Goal: Transaction & Acquisition: Book appointment/travel/reservation

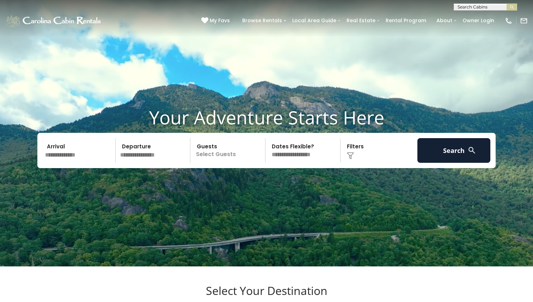
click at [70, 162] on input "text" at bounding box center [79, 150] width 73 height 25
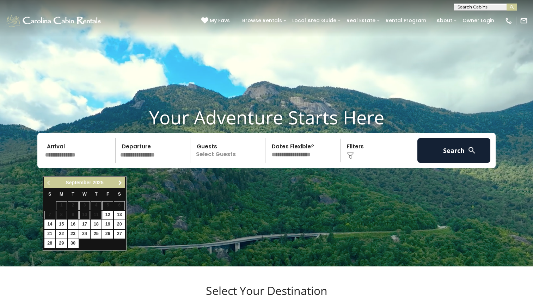
click at [118, 183] on span "Next" at bounding box center [120, 183] width 6 height 6
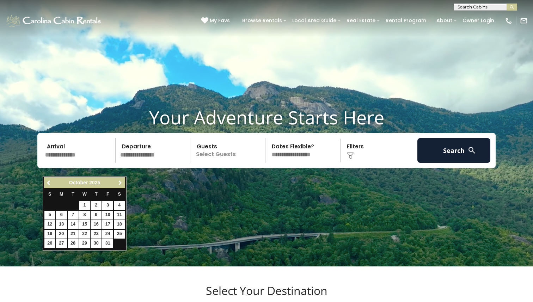
click at [118, 183] on span "Next" at bounding box center [120, 183] width 6 height 6
click at [49, 183] on span "Previous" at bounding box center [49, 183] width 6 height 6
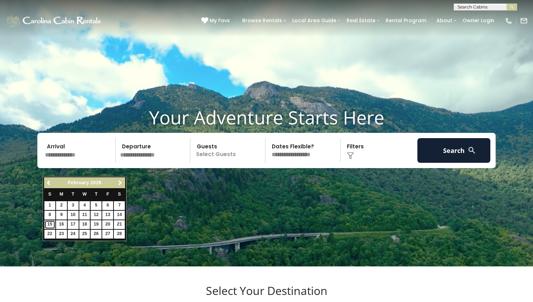
click at [51, 223] on link "15" at bounding box center [49, 224] width 11 height 9
type input "*******"
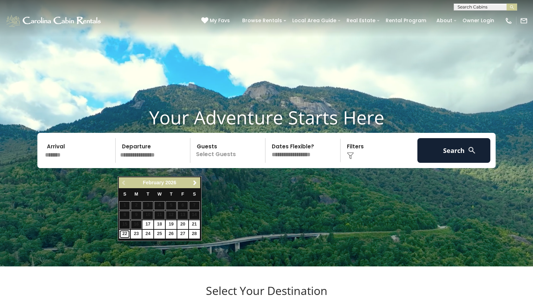
click at [126, 233] on link "22" at bounding box center [124, 234] width 11 height 9
type input "*******"
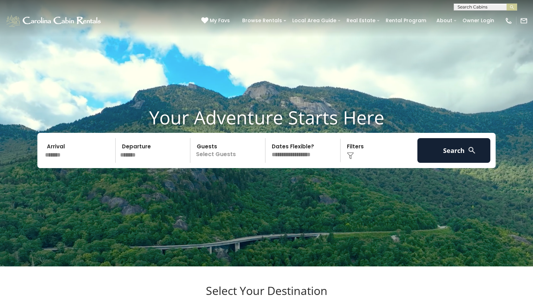
click at [226, 163] on p "Select Guests" at bounding box center [228, 150] width 73 height 25
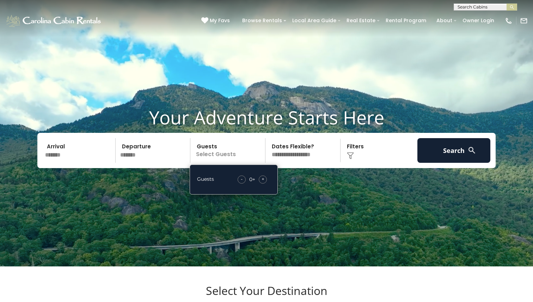
click at [260, 184] on div "+" at bounding box center [263, 179] width 8 height 8
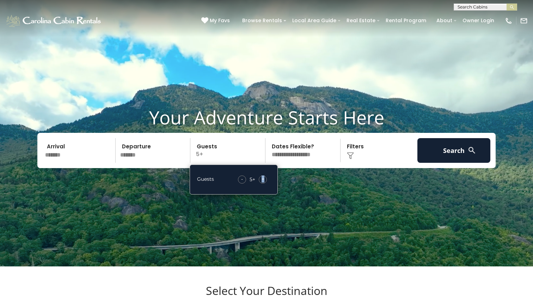
click at [260, 184] on div "+" at bounding box center [263, 179] width 8 height 8
click at [288, 163] on select "**********" at bounding box center [303, 150] width 73 height 25
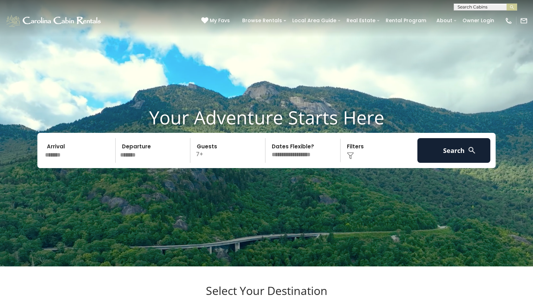
click at [195, 163] on p "7+" at bounding box center [228, 150] width 73 height 25
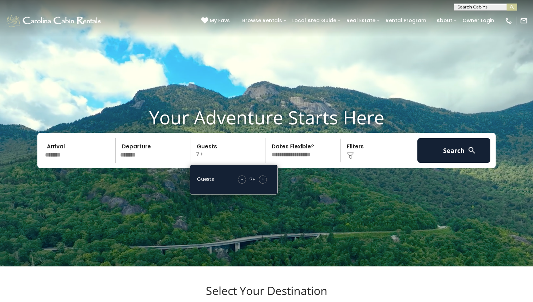
click at [257, 184] on div "- 7 + +" at bounding box center [252, 179] width 36 height 8
click at [260, 184] on div "+" at bounding box center [263, 179] width 8 height 8
click at [353, 159] on img at bounding box center [350, 155] width 7 height 7
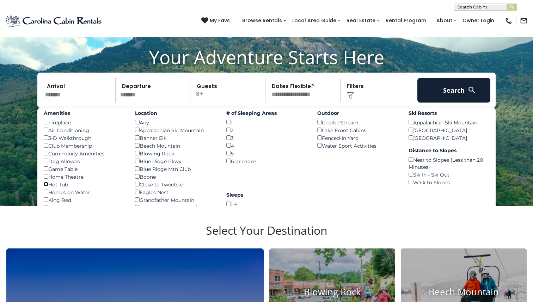
scroll to position [59, 0]
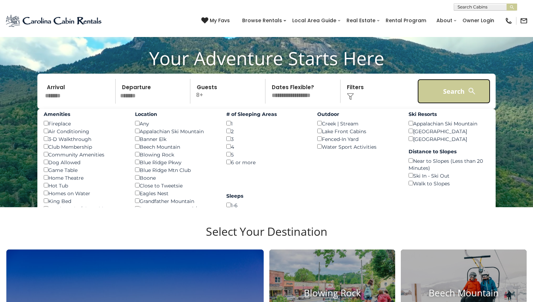
click at [457, 103] on button "Search" at bounding box center [453, 91] width 73 height 25
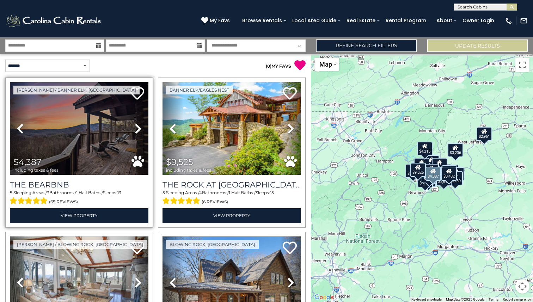
click at [142, 126] on link "Next" at bounding box center [138, 128] width 21 height 93
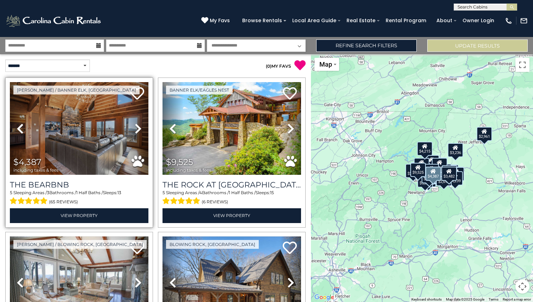
click at [142, 126] on link "Next" at bounding box center [138, 128] width 21 height 93
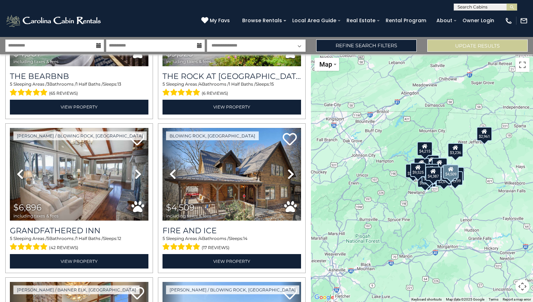
scroll to position [116, 0]
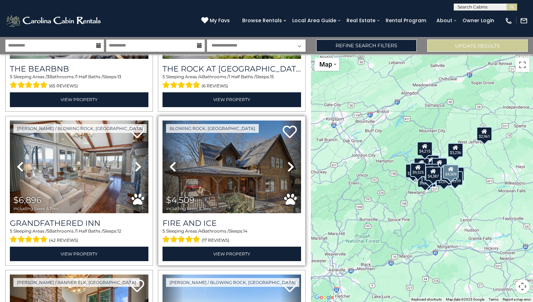
click at [293, 171] on icon at bounding box center [290, 166] width 7 height 11
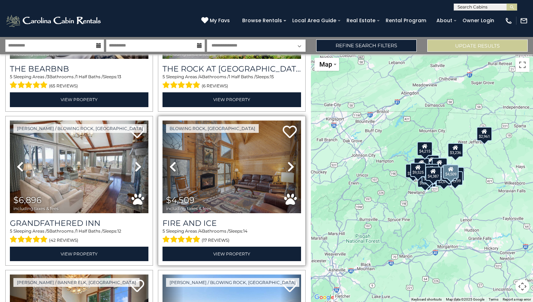
click at [293, 171] on icon at bounding box center [290, 166] width 7 height 11
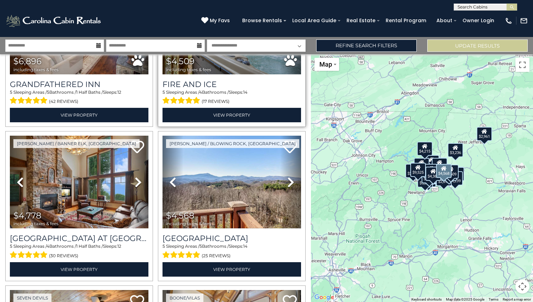
scroll to position [255, 0]
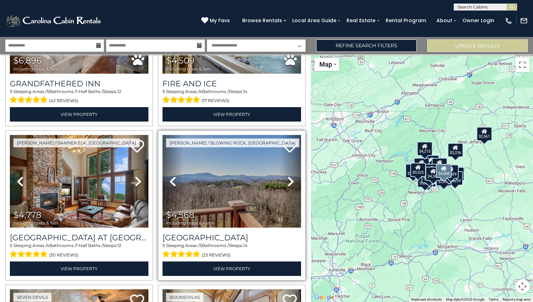
click at [288, 183] on icon at bounding box center [290, 181] width 7 height 11
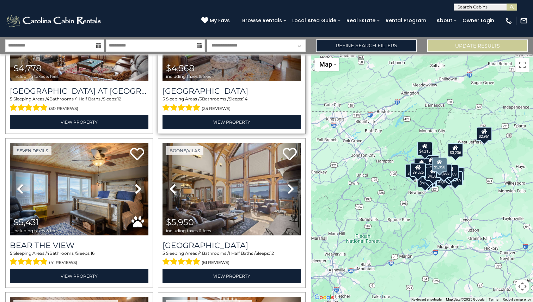
scroll to position [402, 0]
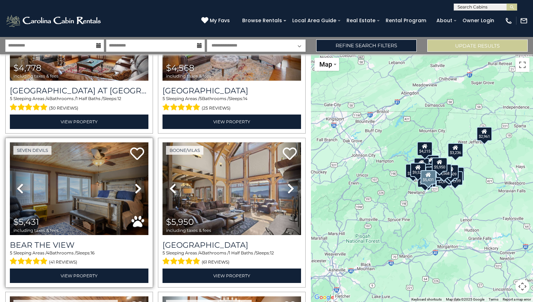
click at [137, 186] on icon at bounding box center [138, 188] width 7 height 11
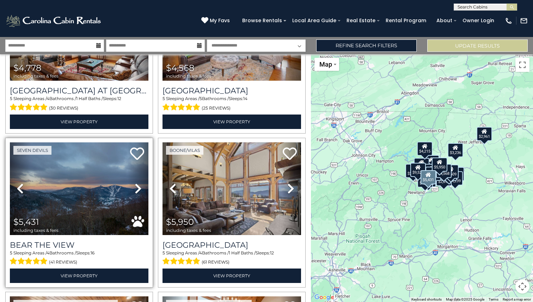
click at [137, 186] on icon at bounding box center [138, 188] width 7 height 11
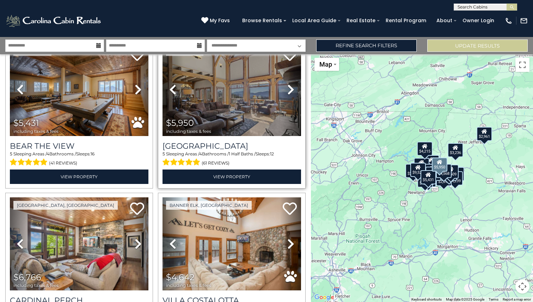
scroll to position [607, 0]
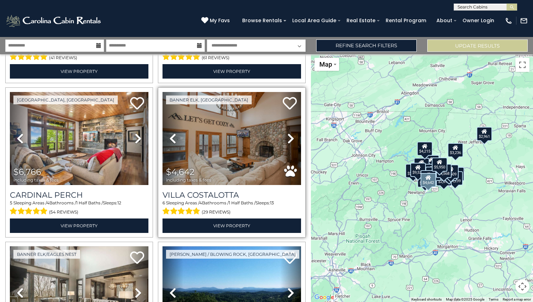
click at [290, 141] on icon at bounding box center [290, 138] width 7 height 11
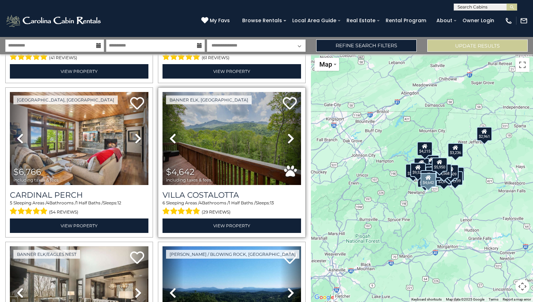
click at [290, 141] on icon at bounding box center [290, 138] width 7 height 11
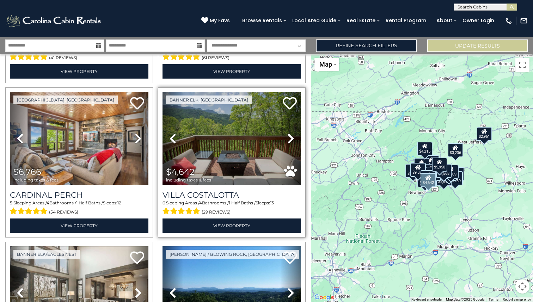
click at [290, 141] on icon at bounding box center [290, 138] width 7 height 11
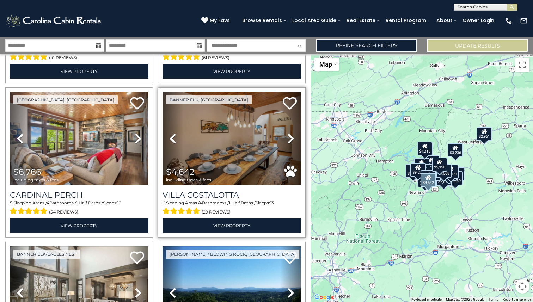
click at [290, 141] on icon at bounding box center [290, 138] width 7 height 11
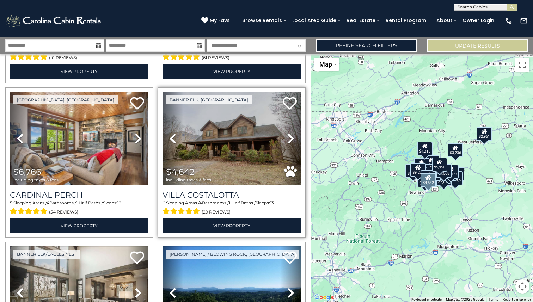
click at [290, 141] on icon at bounding box center [290, 138] width 7 height 11
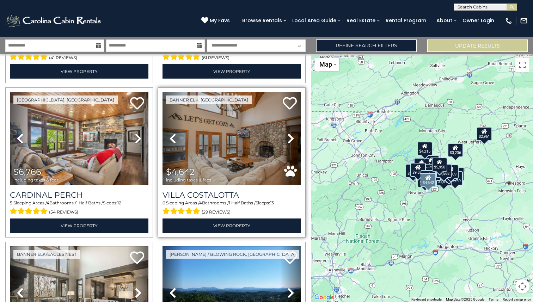
click at [290, 141] on icon at bounding box center [290, 138] width 7 height 11
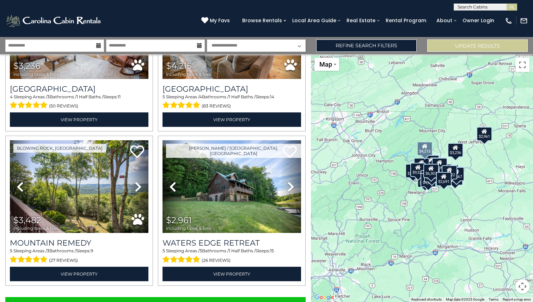
scroll to position [2116, 0]
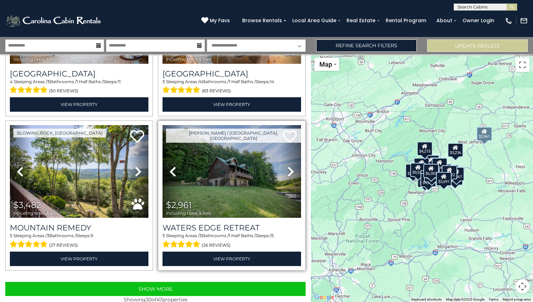
click at [285, 177] on link "Next" at bounding box center [290, 171] width 21 height 93
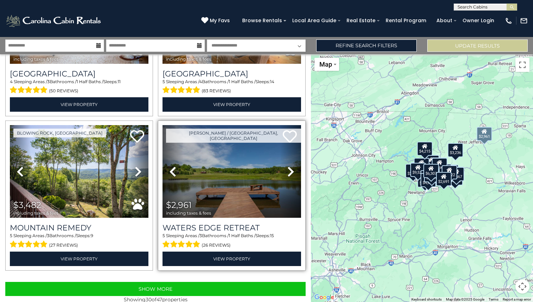
click at [285, 177] on link "Next" at bounding box center [290, 171] width 21 height 93
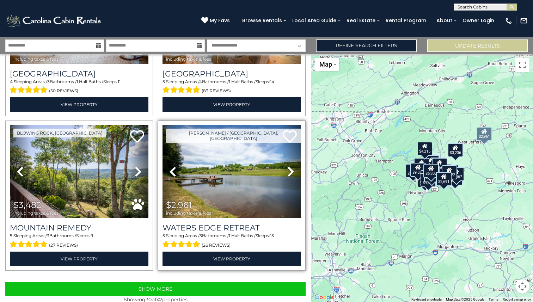
scroll to position [2127, 0]
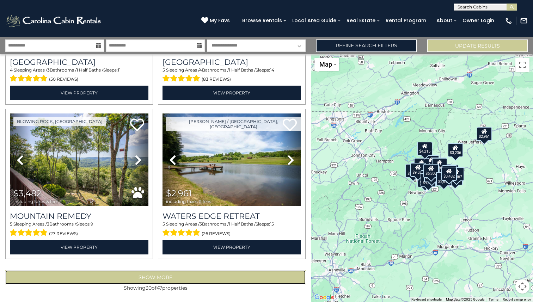
click at [141, 271] on button "Show More" at bounding box center [155, 277] width 300 height 14
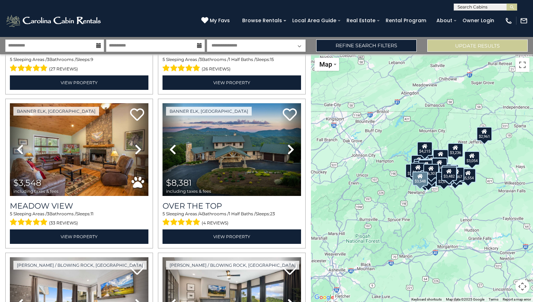
scroll to position [2294, 0]
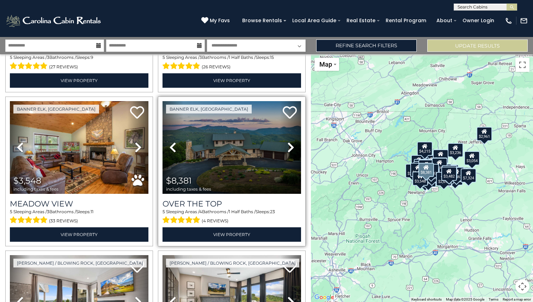
click at [289, 151] on icon at bounding box center [290, 147] width 7 height 11
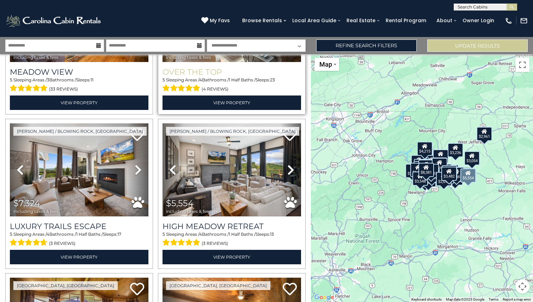
scroll to position [2426, 0]
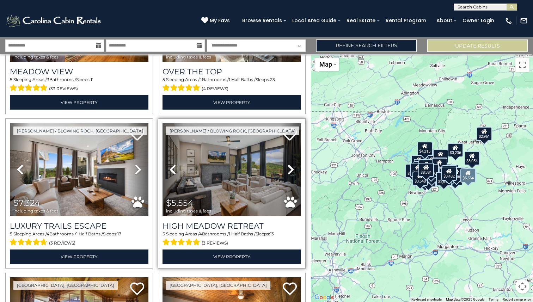
click at [290, 168] on icon at bounding box center [290, 169] width 7 height 11
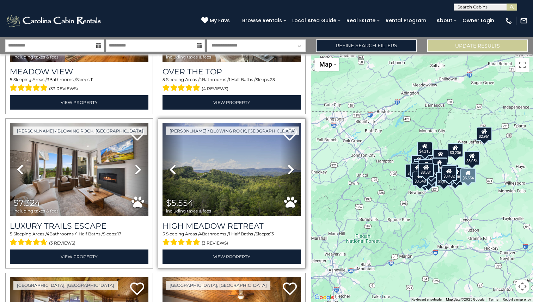
click at [290, 168] on icon at bounding box center [290, 169] width 7 height 11
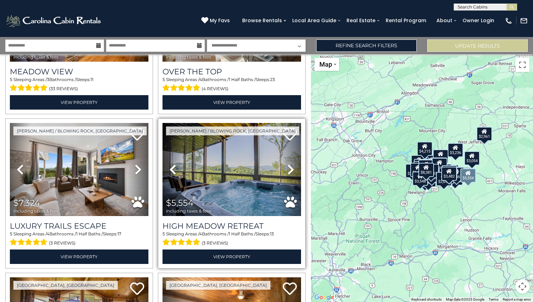
click at [290, 168] on icon at bounding box center [290, 169] width 7 height 11
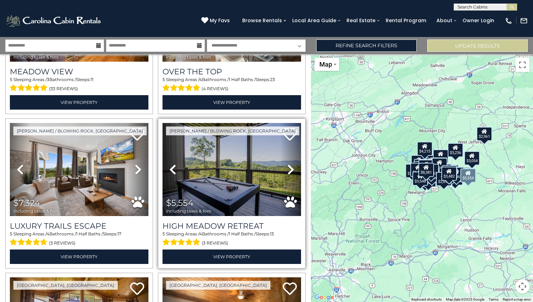
click at [290, 168] on icon at bounding box center [290, 169] width 7 height 11
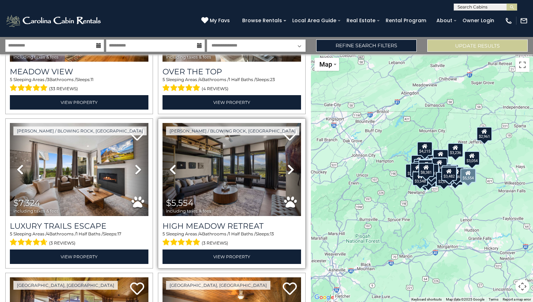
click at [290, 168] on icon at bounding box center [290, 169] width 7 height 11
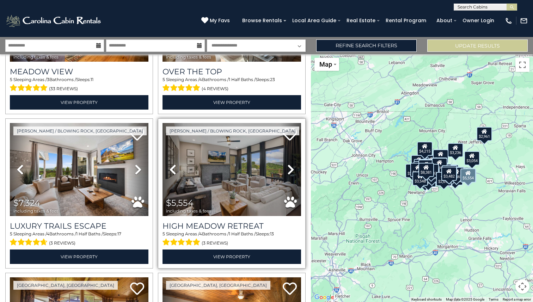
click at [290, 168] on icon at bounding box center [290, 169] width 7 height 11
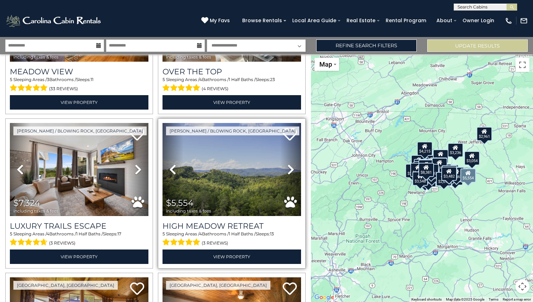
click at [290, 168] on icon at bounding box center [290, 169] width 7 height 11
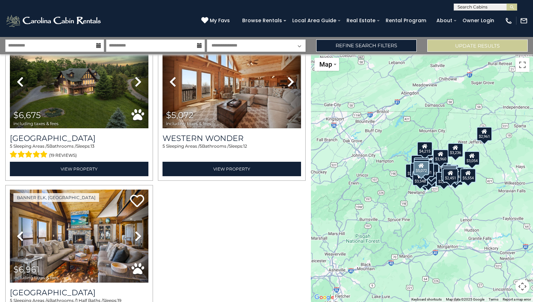
scroll to position [3501, 0]
